Goal: Communication & Community: Answer question/provide support

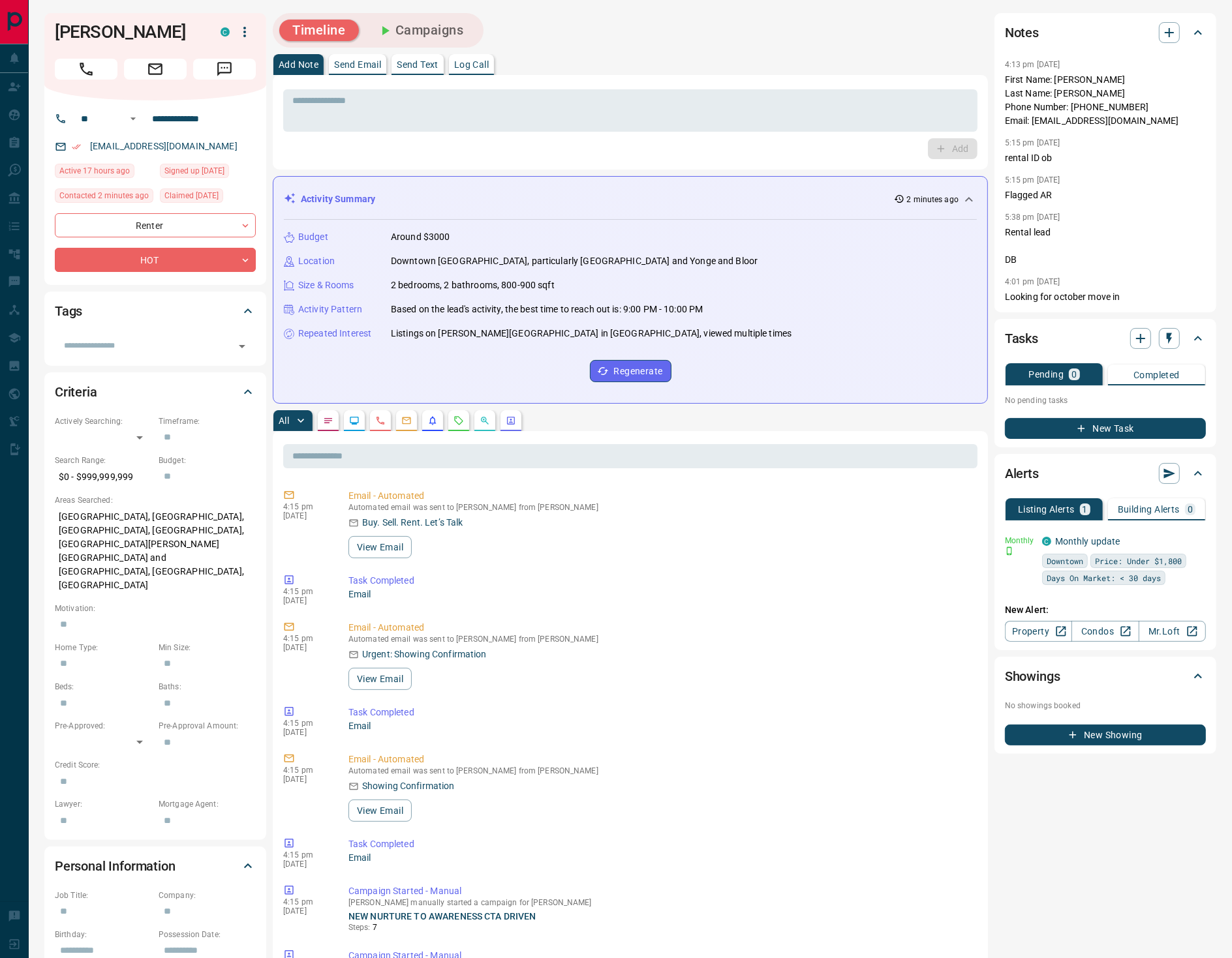
drag, startPoint x: 247, startPoint y: 143, endPoint x: 215, endPoint y: 159, distance: 35.8
click at [249, 145] on div "[EMAIL_ADDRESS][DOMAIN_NAME]" at bounding box center [156, 146] width 201 height 21
click at [239, 136] on div "**********" at bounding box center [155, 193] width 222 height 185
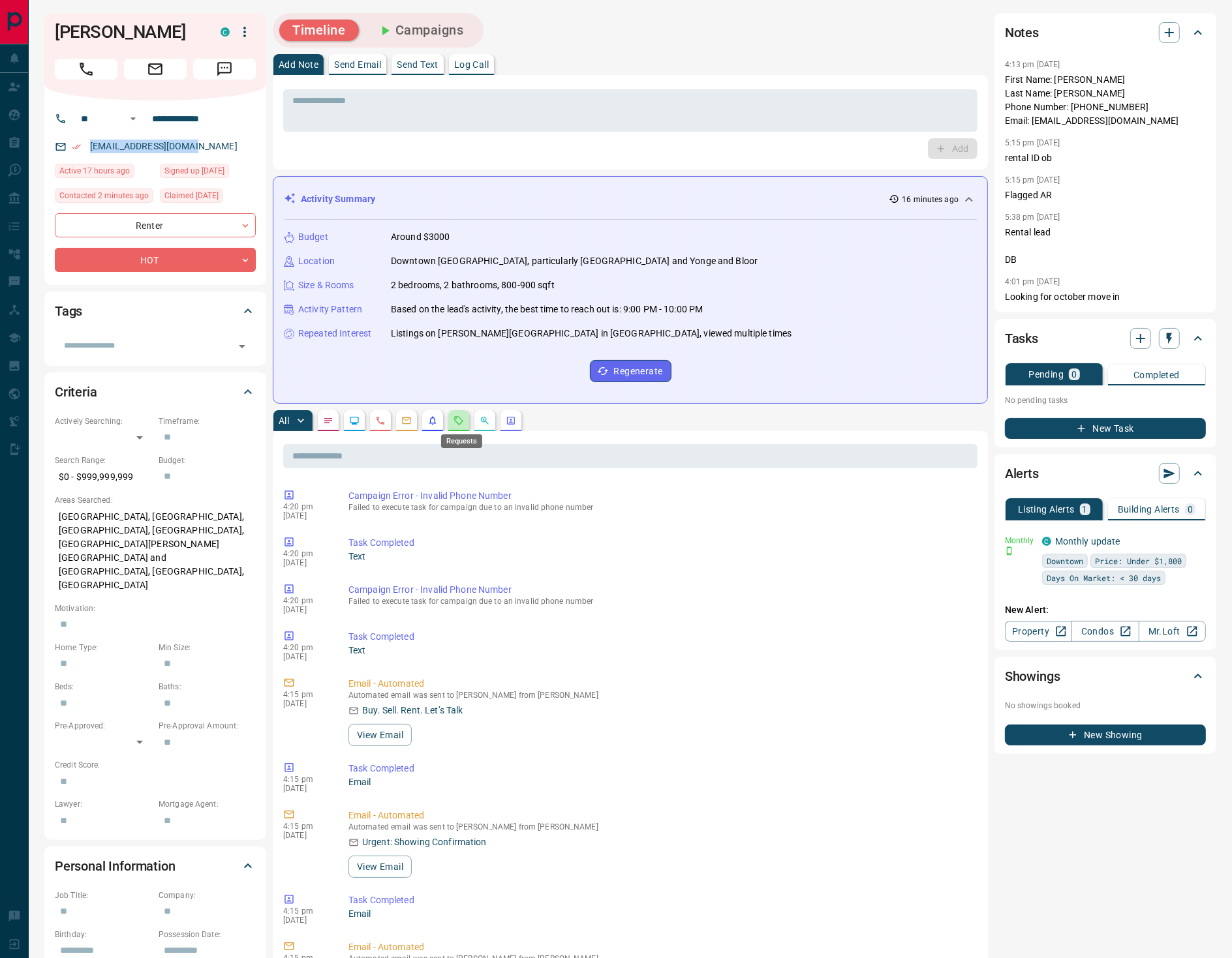
click at [462, 420] on icon "Requests" at bounding box center [459, 420] width 10 height 10
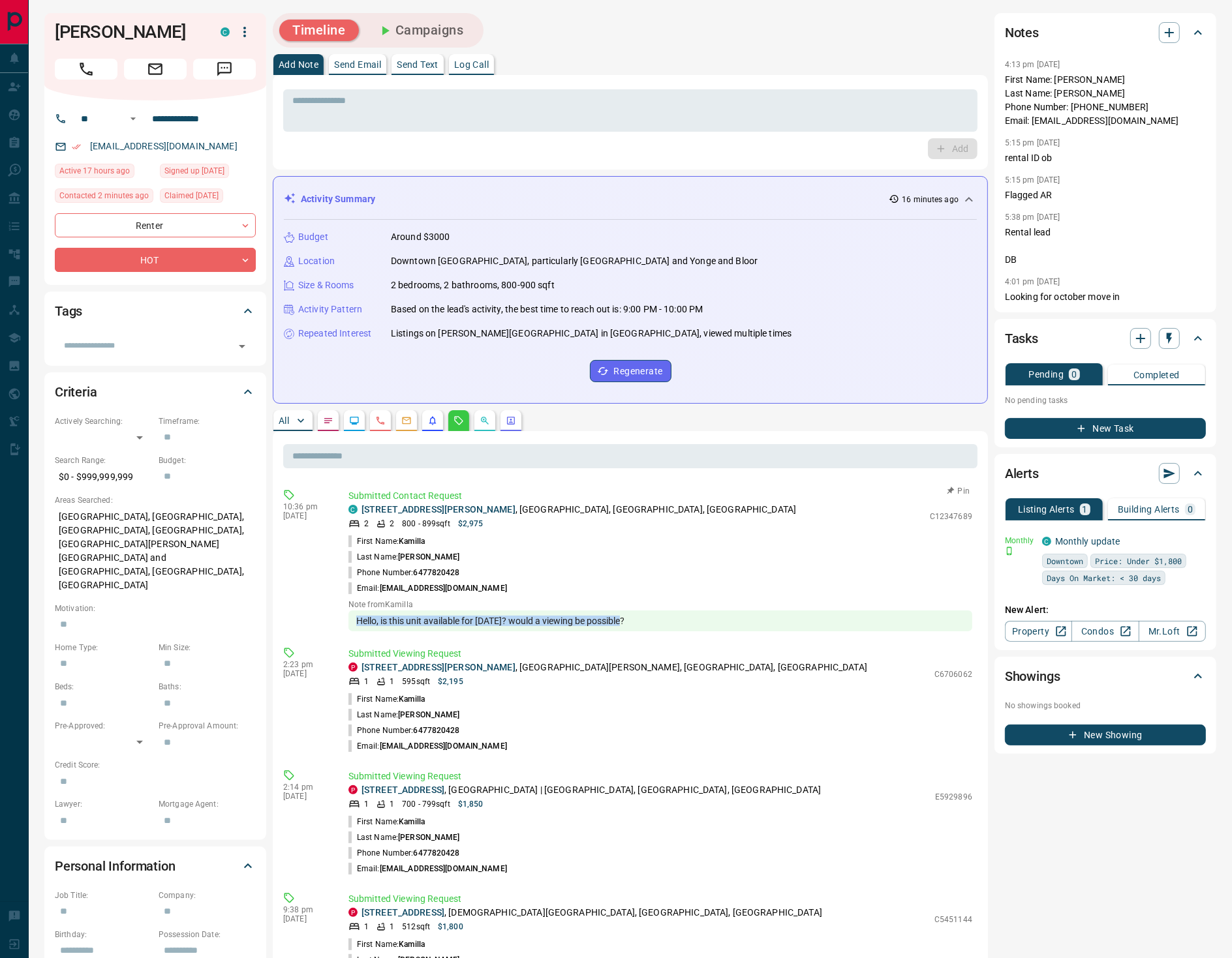
drag, startPoint x: 630, startPoint y: 614, endPoint x: 355, endPoint y: 621, distance: 275.1
click at [355, 621] on div "Hello, is this unit available for [DATE]? would a viewing be possible?" at bounding box center [660, 621] width 624 height 21
copy div "Hello, is this unit available for [DATE]? would a viewing be possible?"
click at [1167, 38] on icon "button" at bounding box center [1169, 32] width 15 height 15
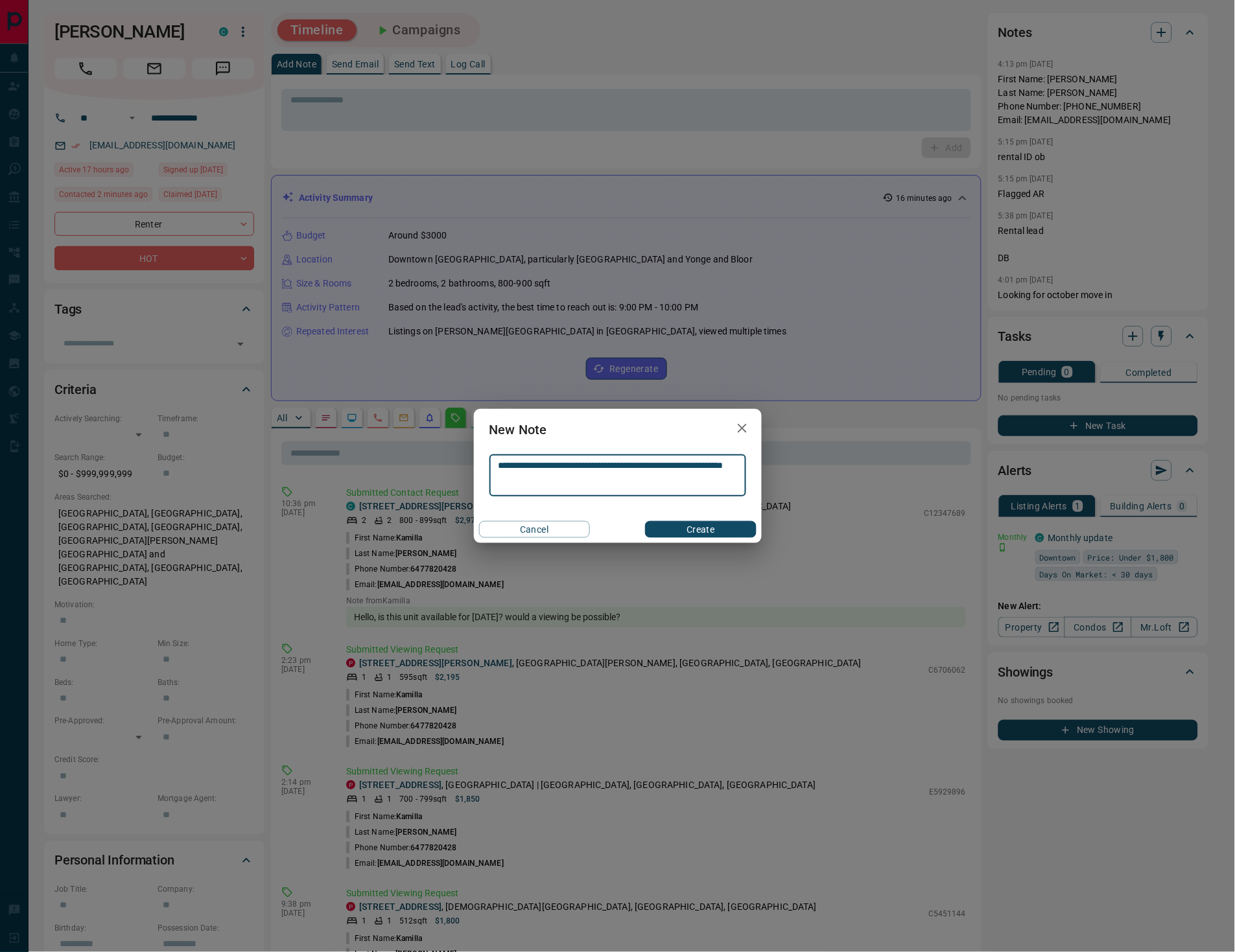
type textarea "**********"
click at [676, 531] on button "Create" at bounding box center [701, 529] width 111 height 17
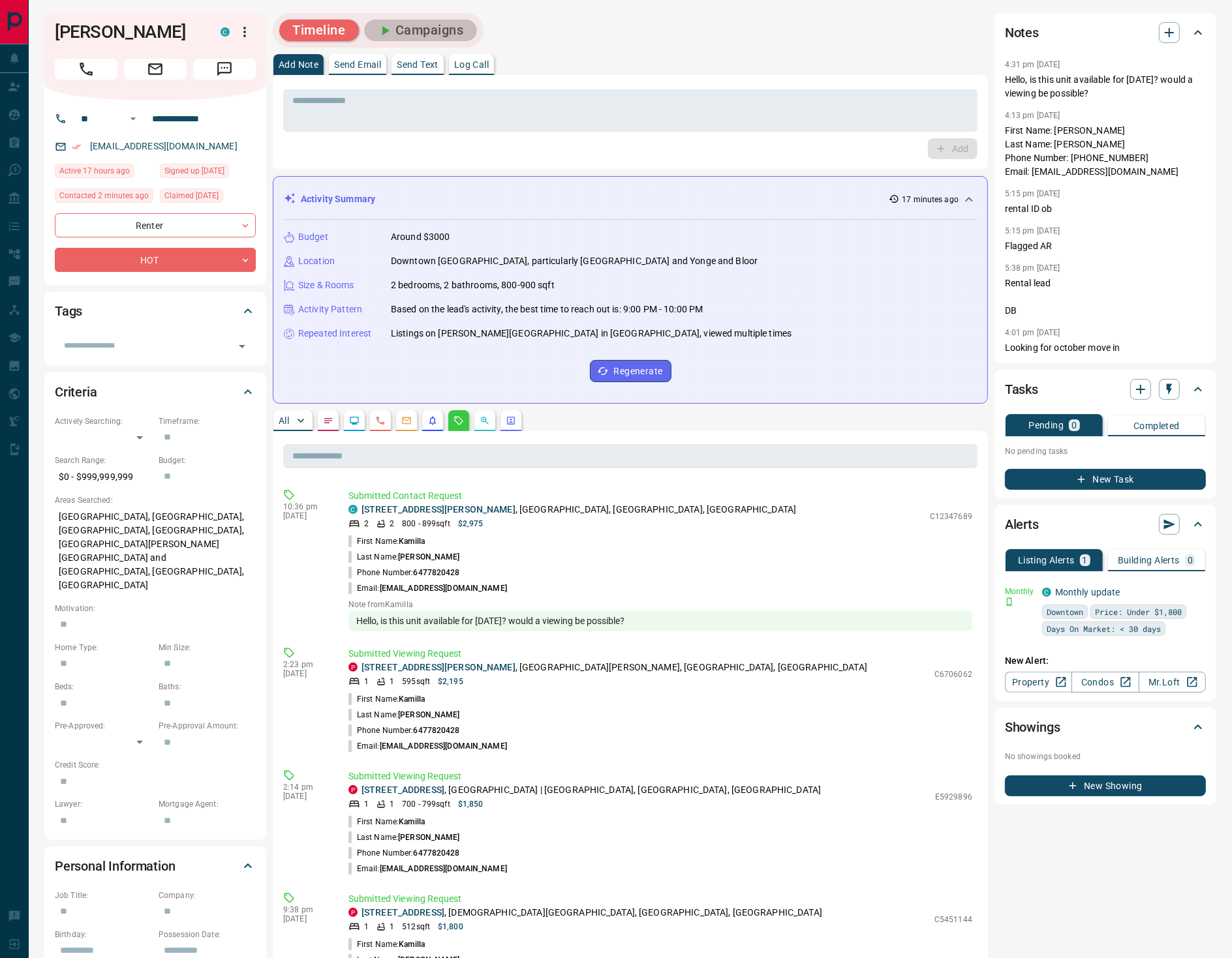
click at [462, 36] on button "Campaigns" at bounding box center [420, 30] width 113 height 21
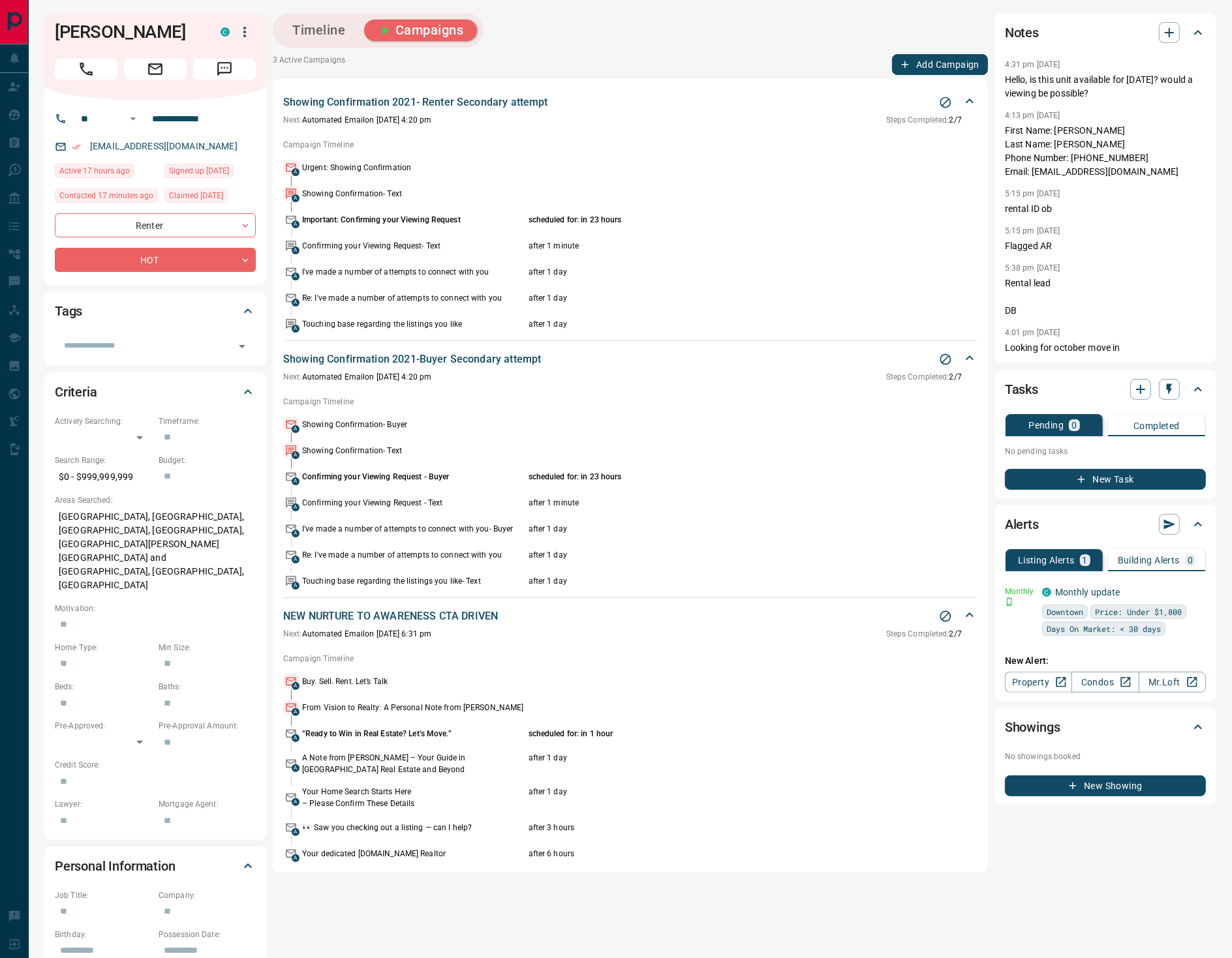
click at [929, 101] on div "Showing Confirmation 2021- Renter Secondary attempt" at bounding box center [622, 102] width 679 height 15
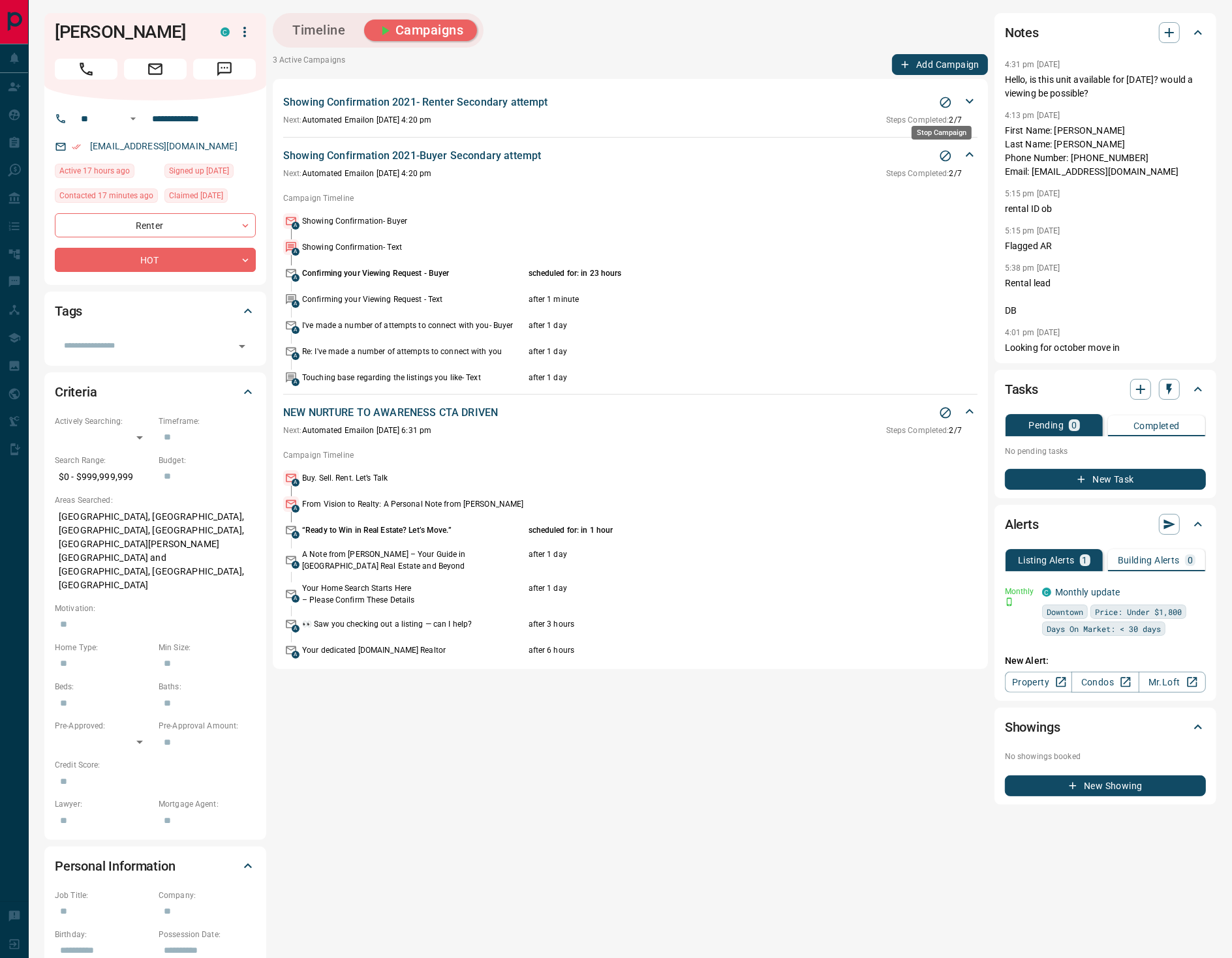
click at [940, 100] on icon "Stop Campaign" at bounding box center [945, 102] width 11 height 11
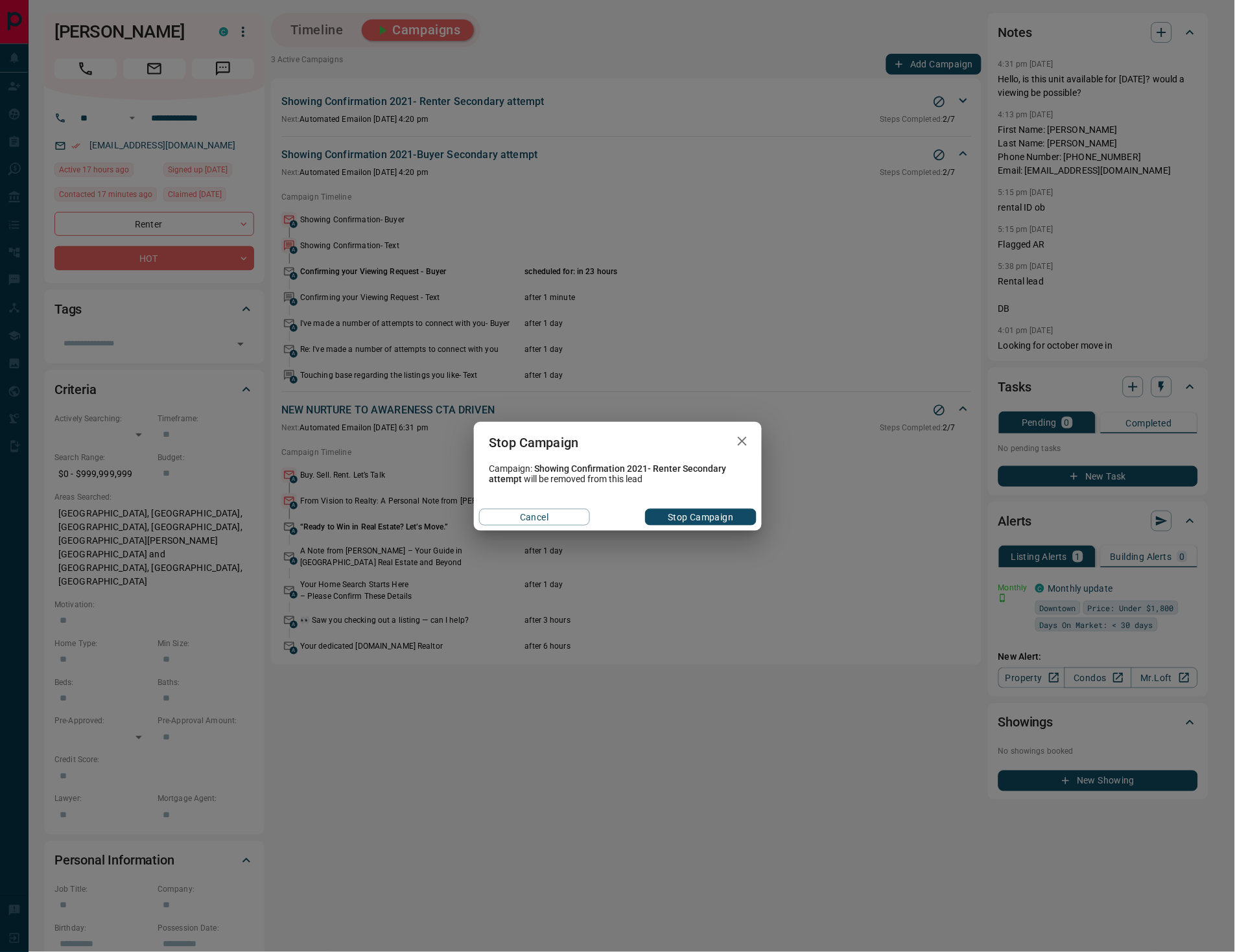
click at [696, 522] on button "Stop Campaign" at bounding box center [701, 517] width 111 height 17
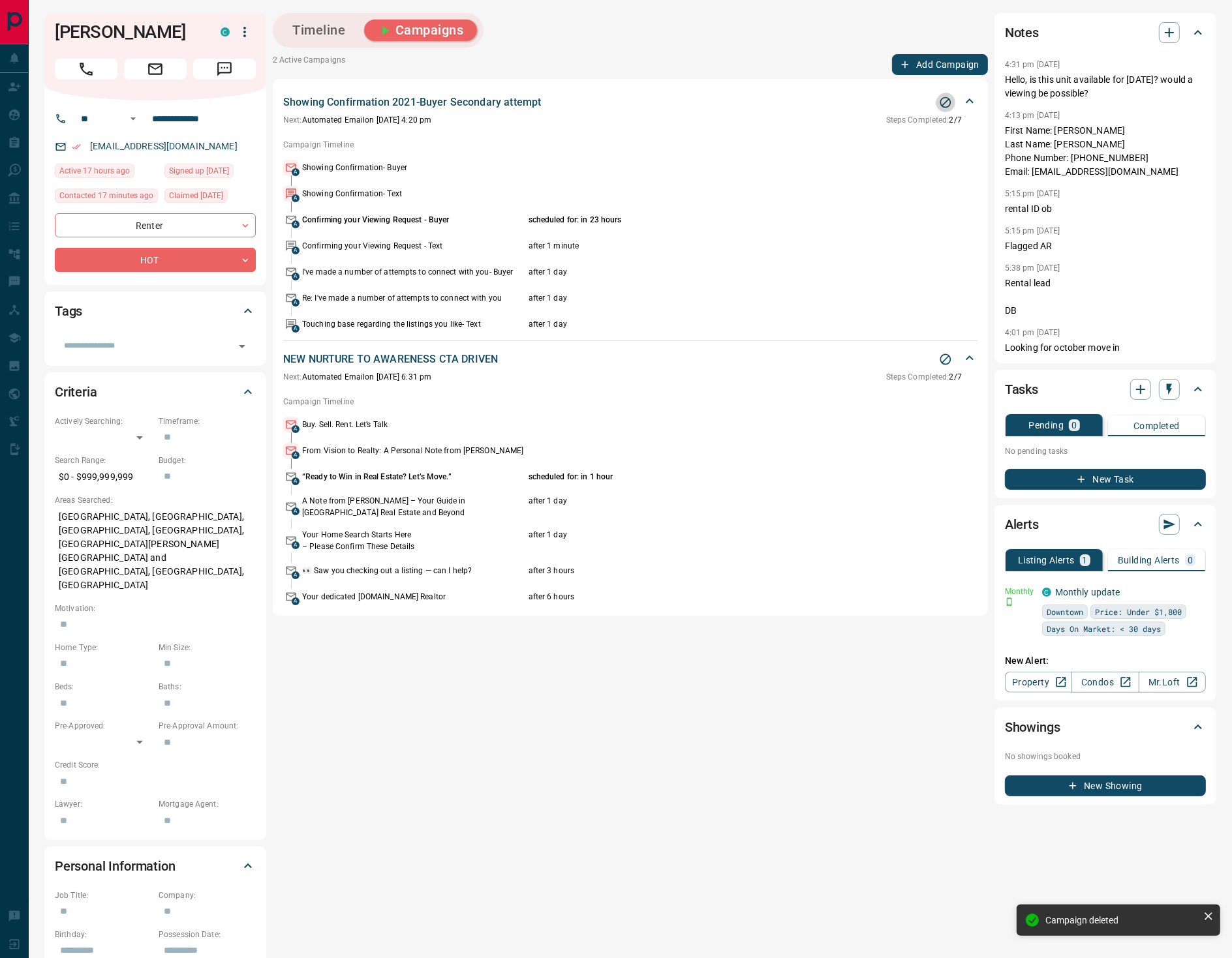
click at [940, 108] on icon "Stop Campaign" at bounding box center [945, 102] width 11 height 11
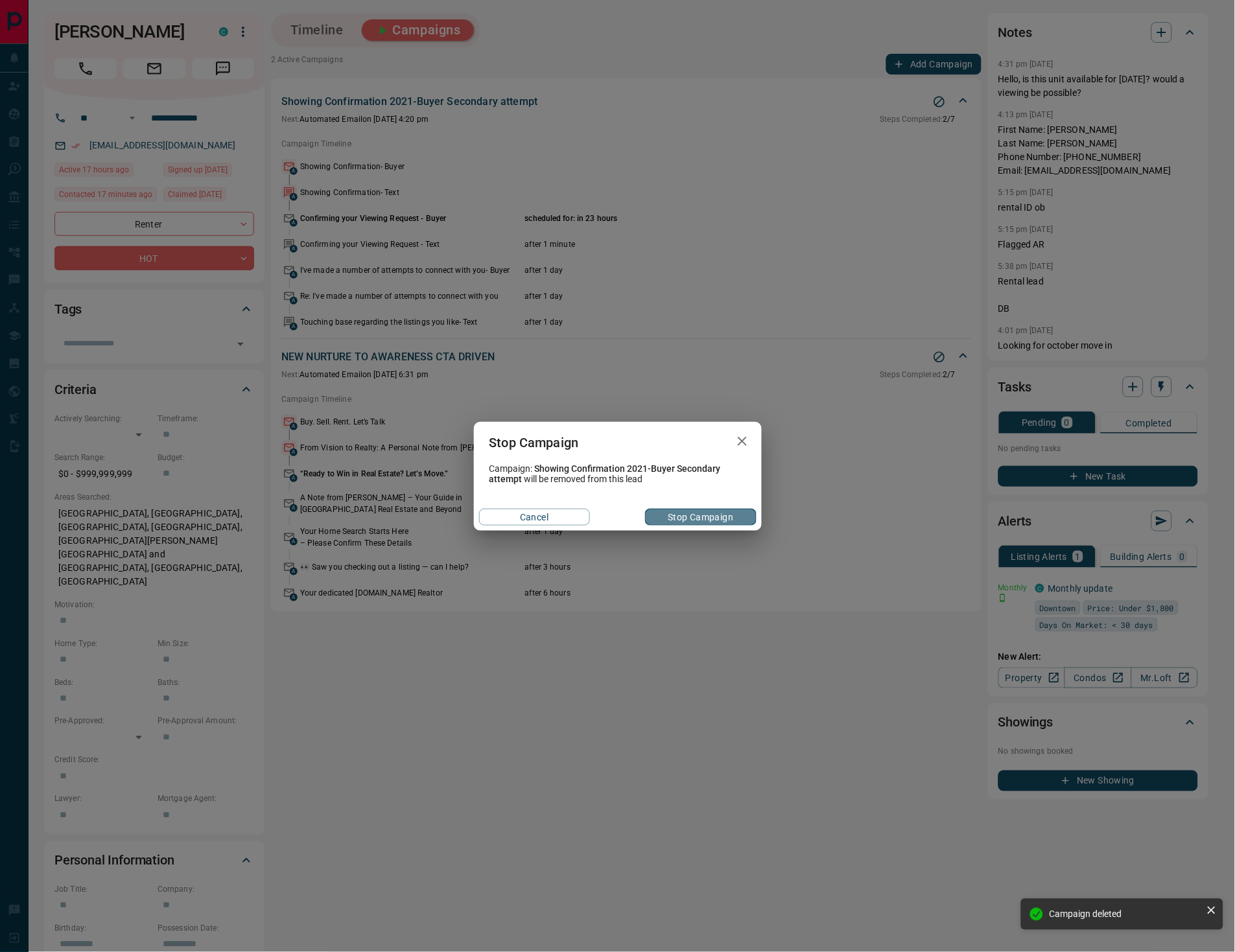
drag, startPoint x: 714, startPoint y: 512, endPoint x: 744, endPoint y: 477, distance: 46.1
click at [715, 512] on button "Stop Campaign" at bounding box center [701, 517] width 111 height 17
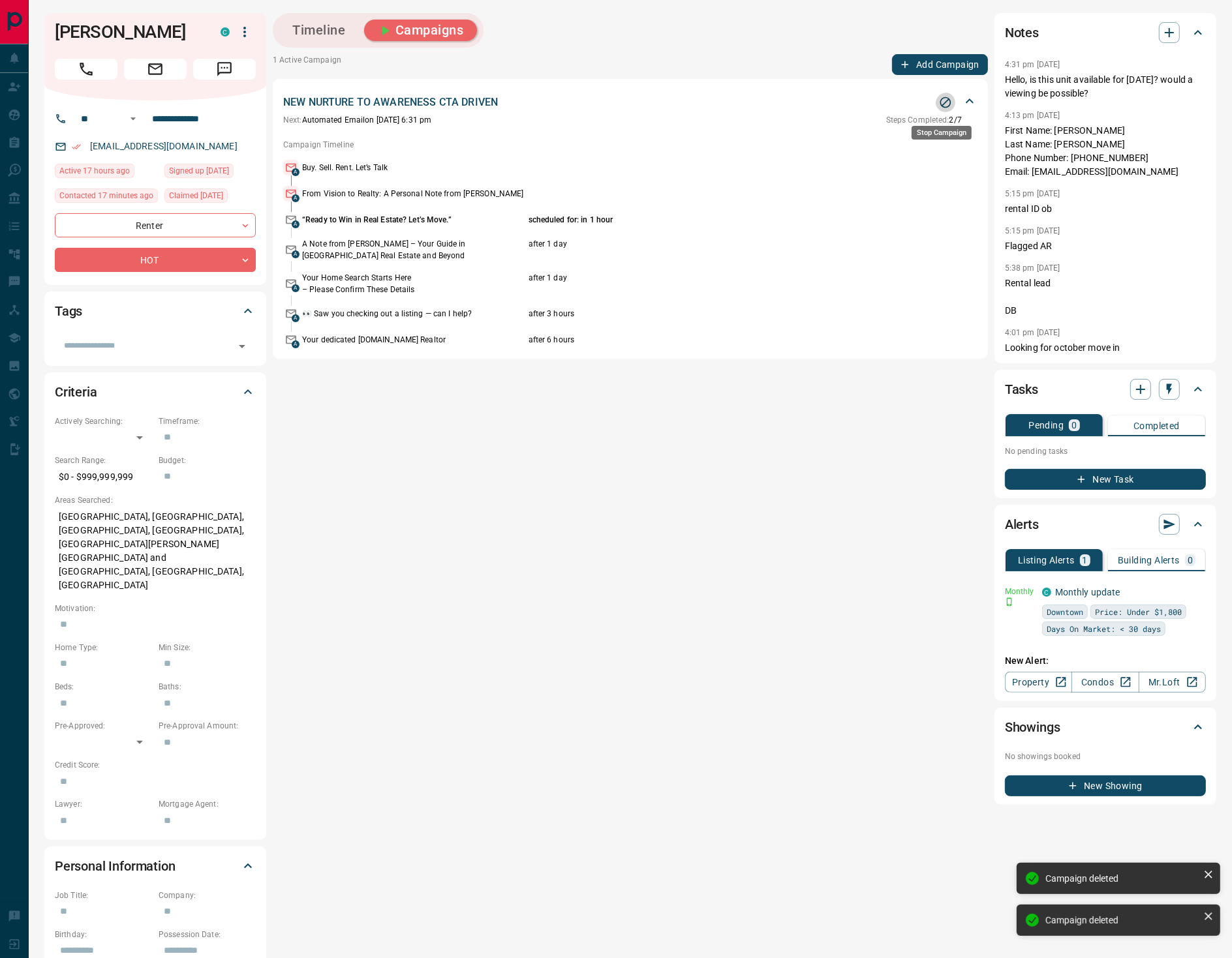
click at [945, 103] on icon "Stop Campaign" at bounding box center [946, 103] width 13 height 13
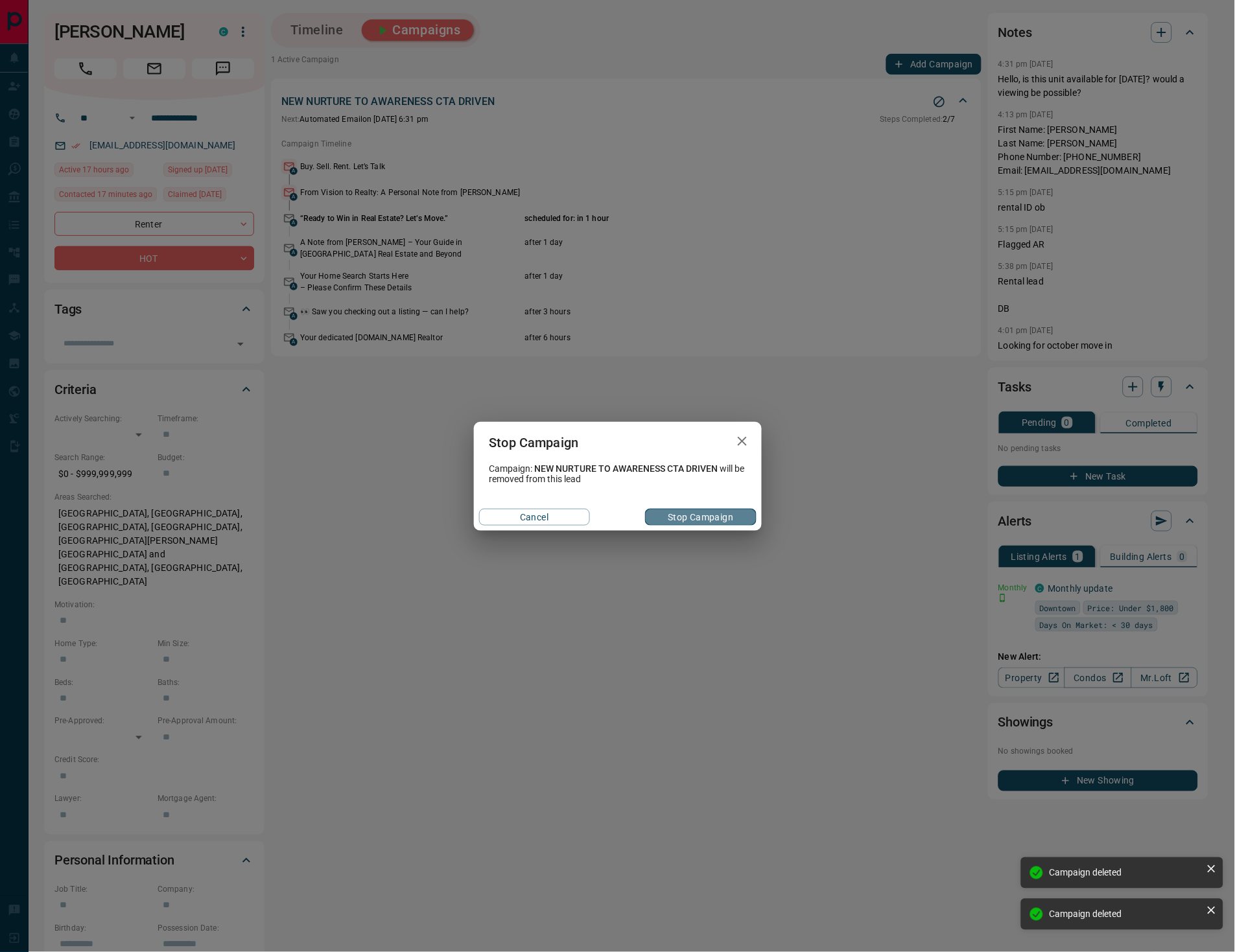
click at [687, 520] on button "Stop Campaign" at bounding box center [701, 517] width 111 height 17
